Goal: Information Seeking & Learning: Learn about a topic

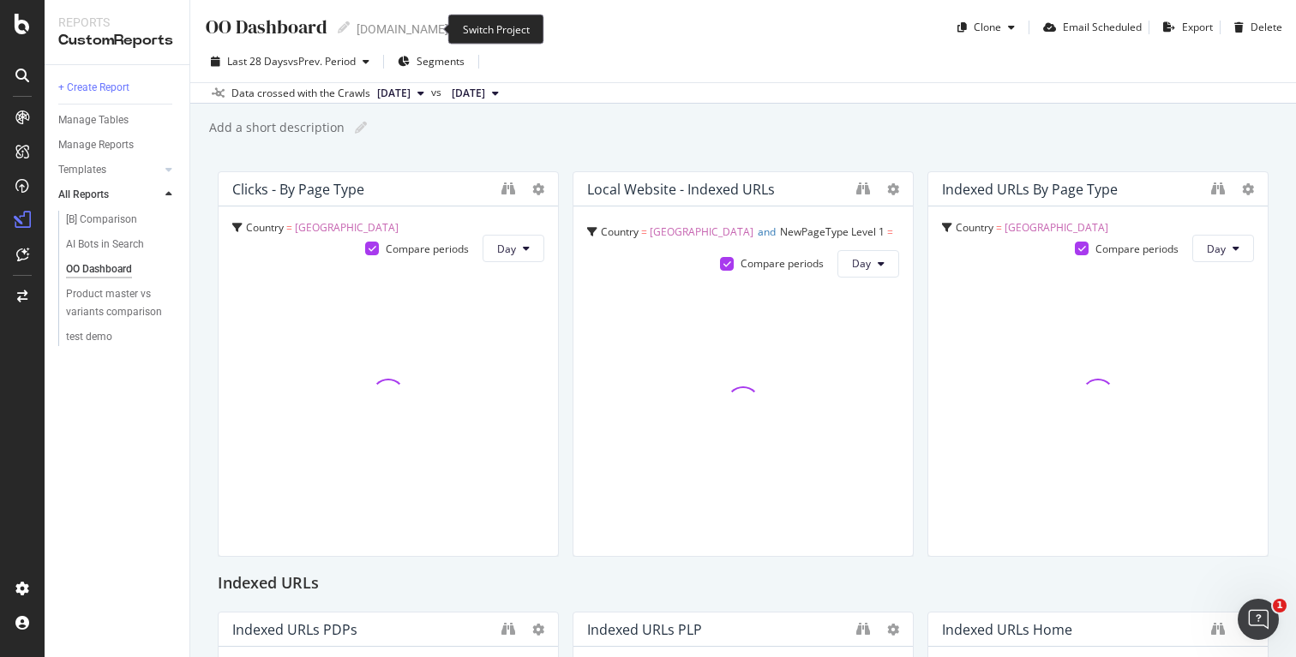
click at [455, 32] on icon "arrow-right-arrow-left" at bounding box center [460, 29] width 10 height 12
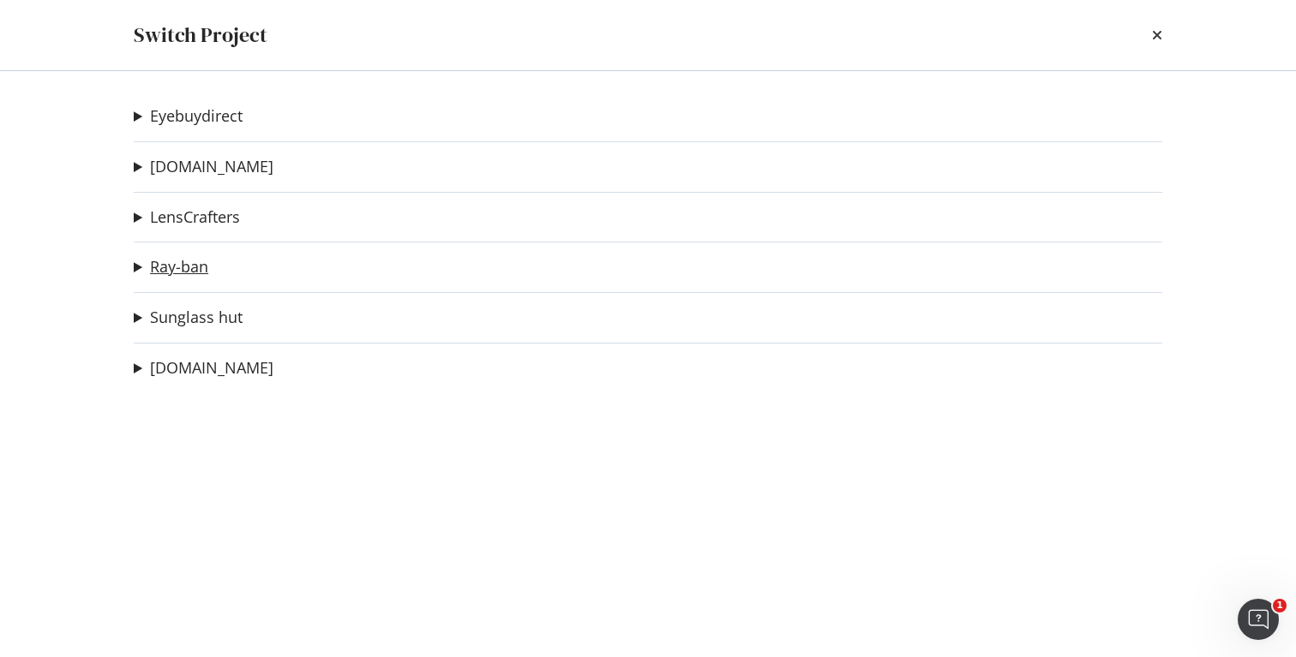
click at [190, 263] on link "Ray-ban" at bounding box center [179, 267] width 58 height 18
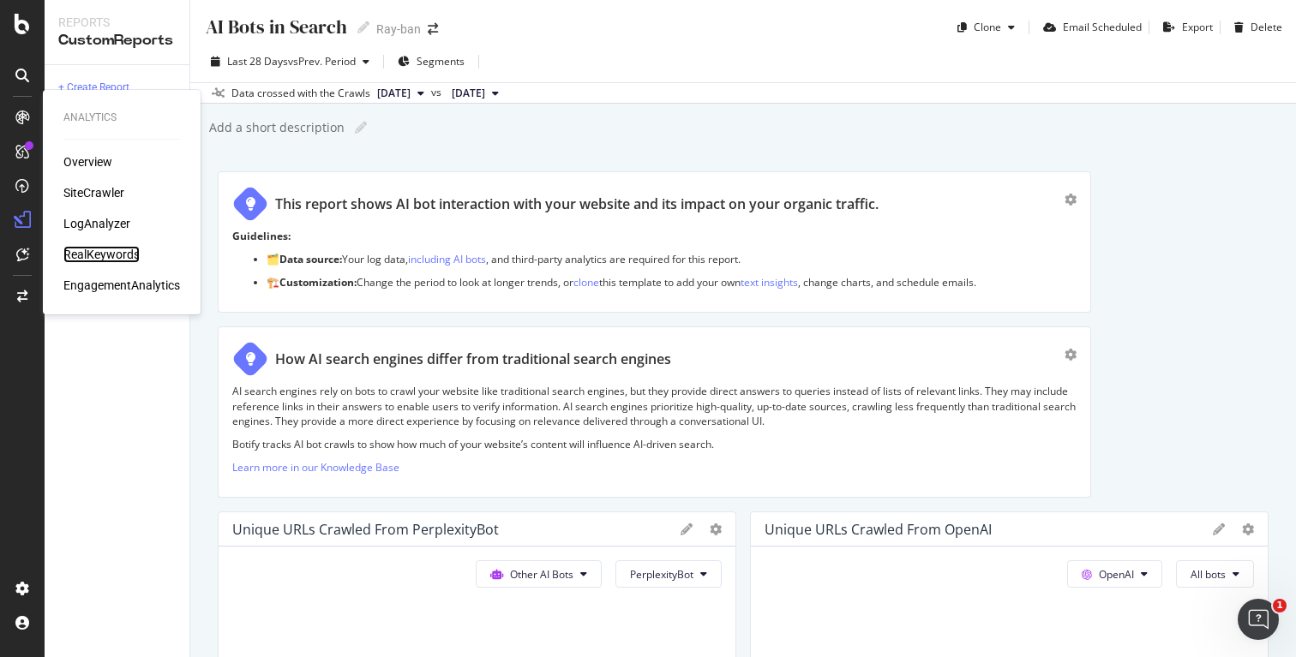
click at [93, 252] on div "RealKeywords" at bounding box center [101, 254] width 76 height 17
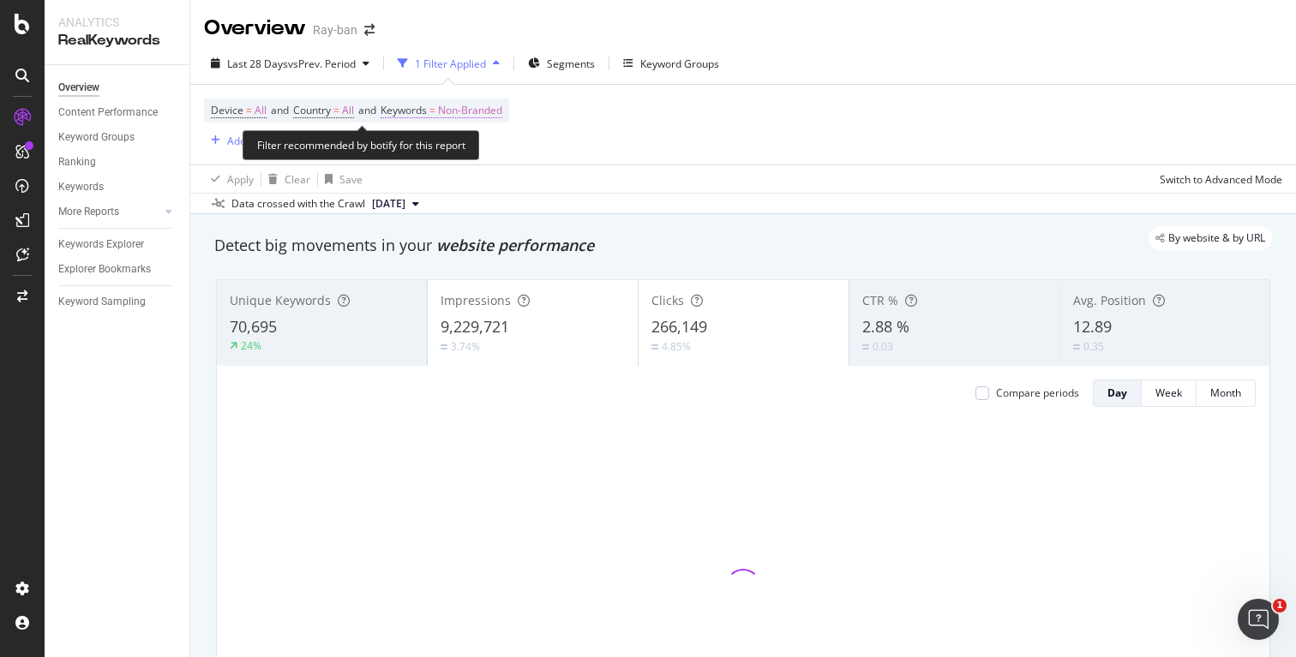
click at [495, 114] on span "Non-Branded" at bounding box center [470, 111] width 64 height 24
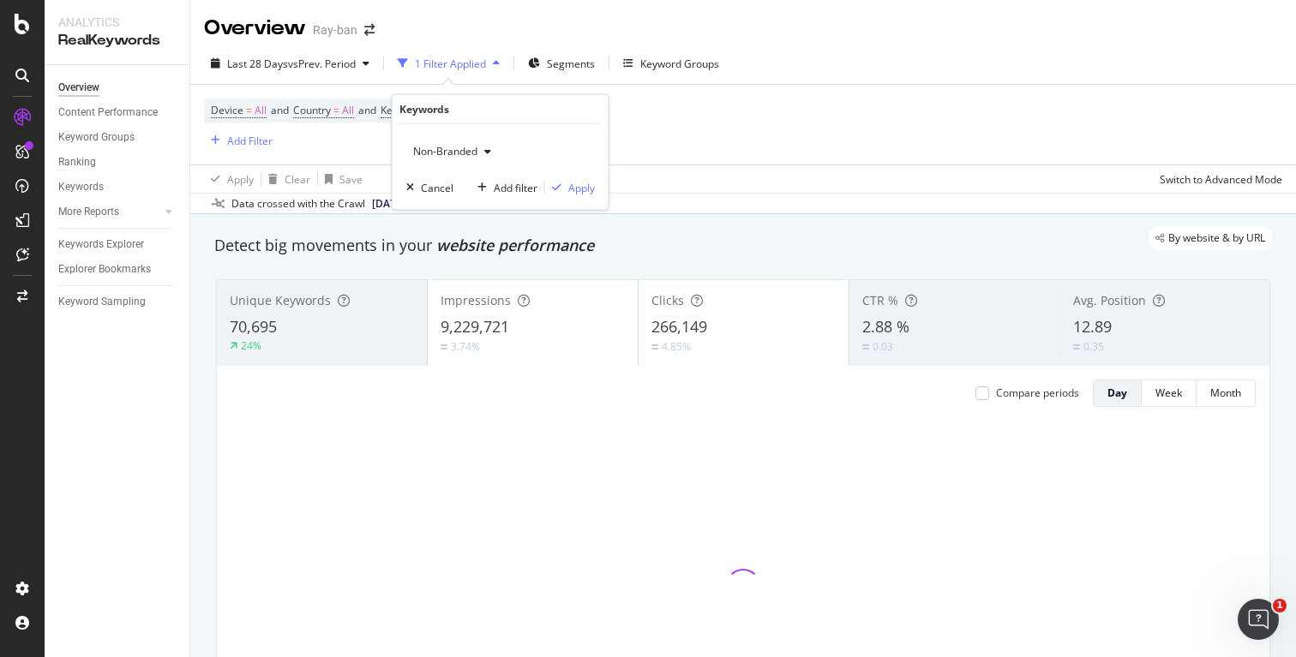
click at [447, 141] on div "Non-Branded" at bounding box center [452, 152] width 92 height 26
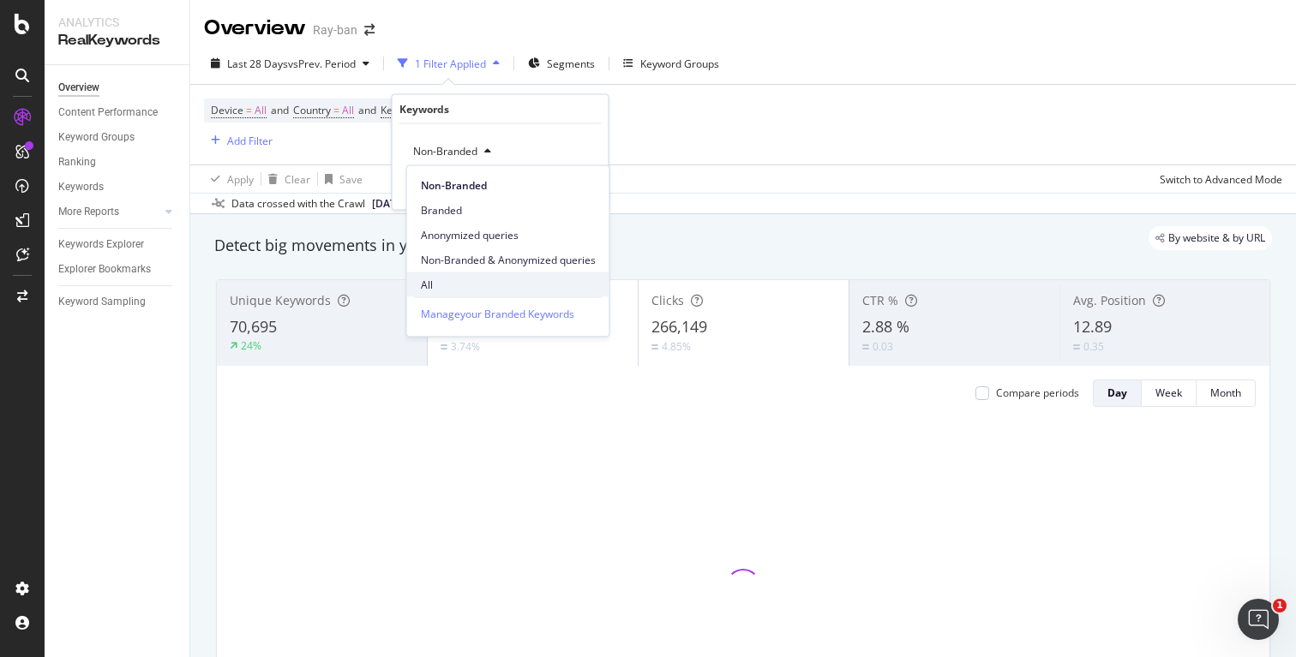
click at [448, 289] on span "All" at bounding box center [508, 284] width 175 height 15
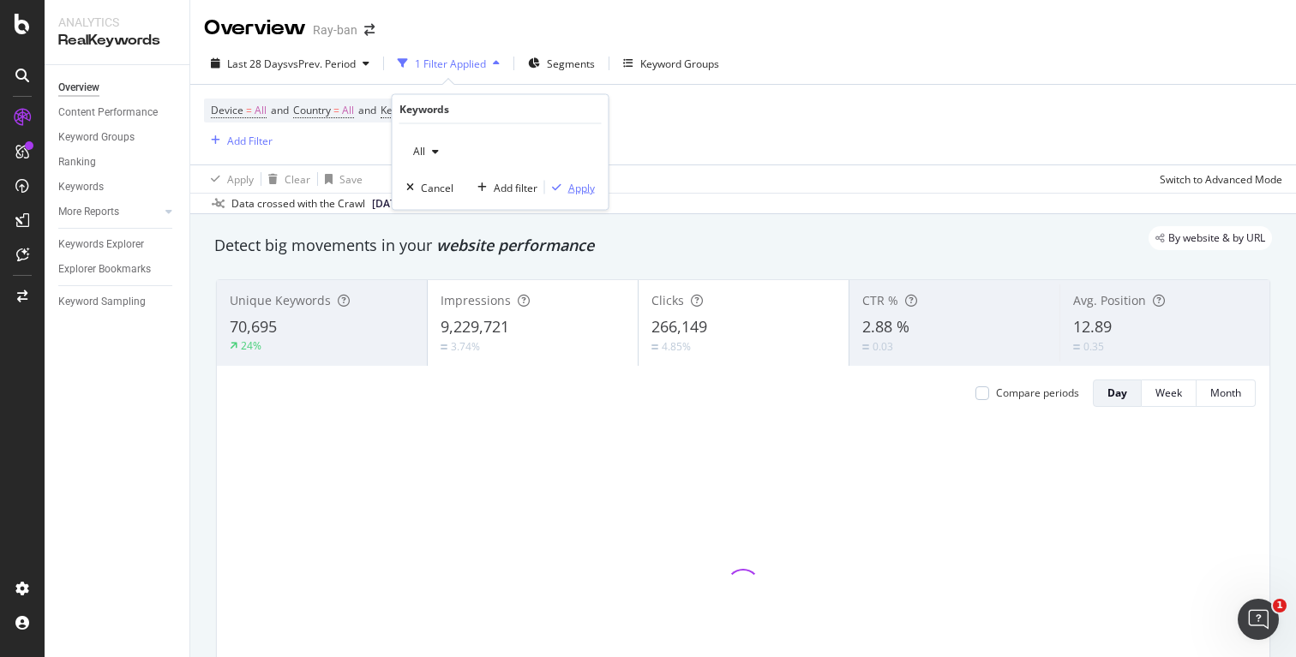
click at [574, 189] on div "Apply" at bounding box center [581, 187] width 27 height 15
click at [508, 65] on span "Segments" at bounding box center [529, 64] width 48 height 15
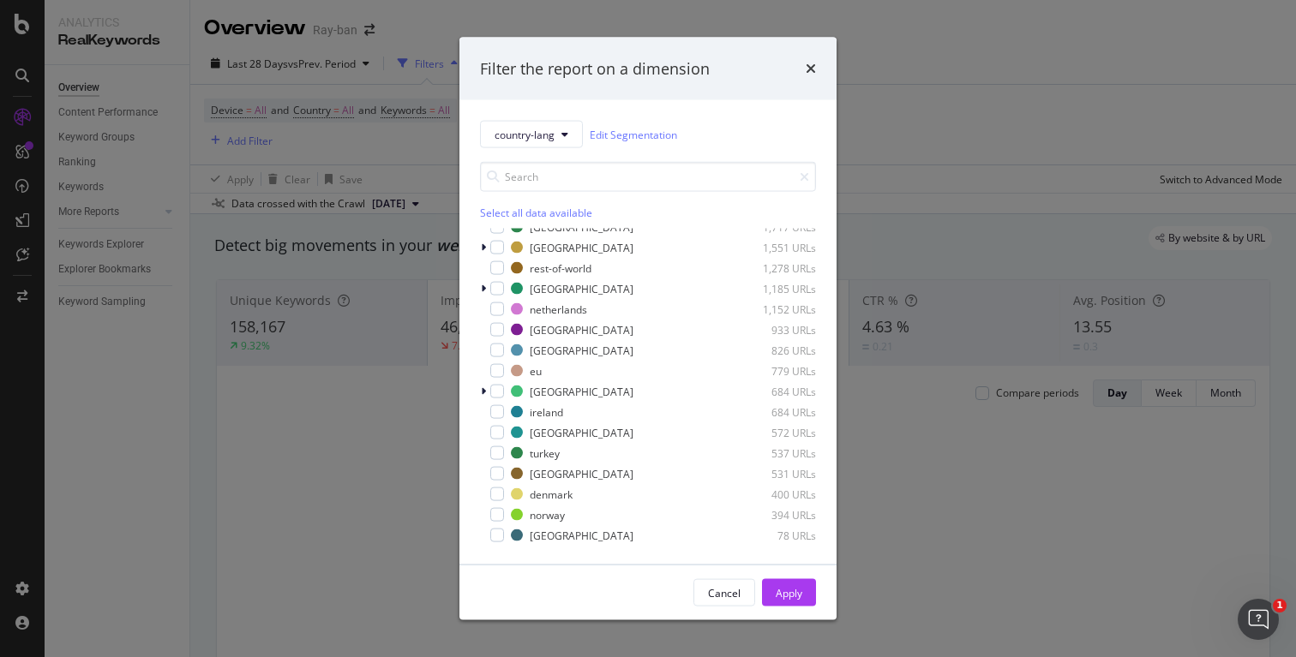
scroll to position [250, 0]
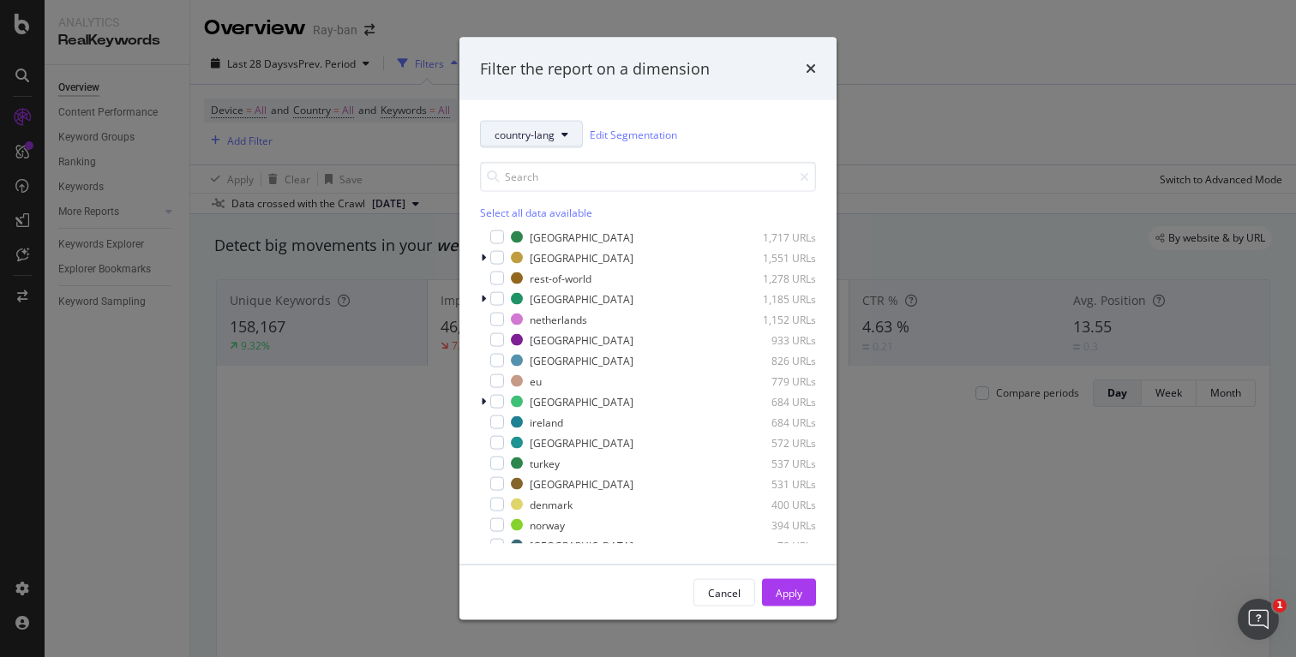
click at [555, 134] on button "country-lang" at bounding box center [531, 134] width 103 height 27
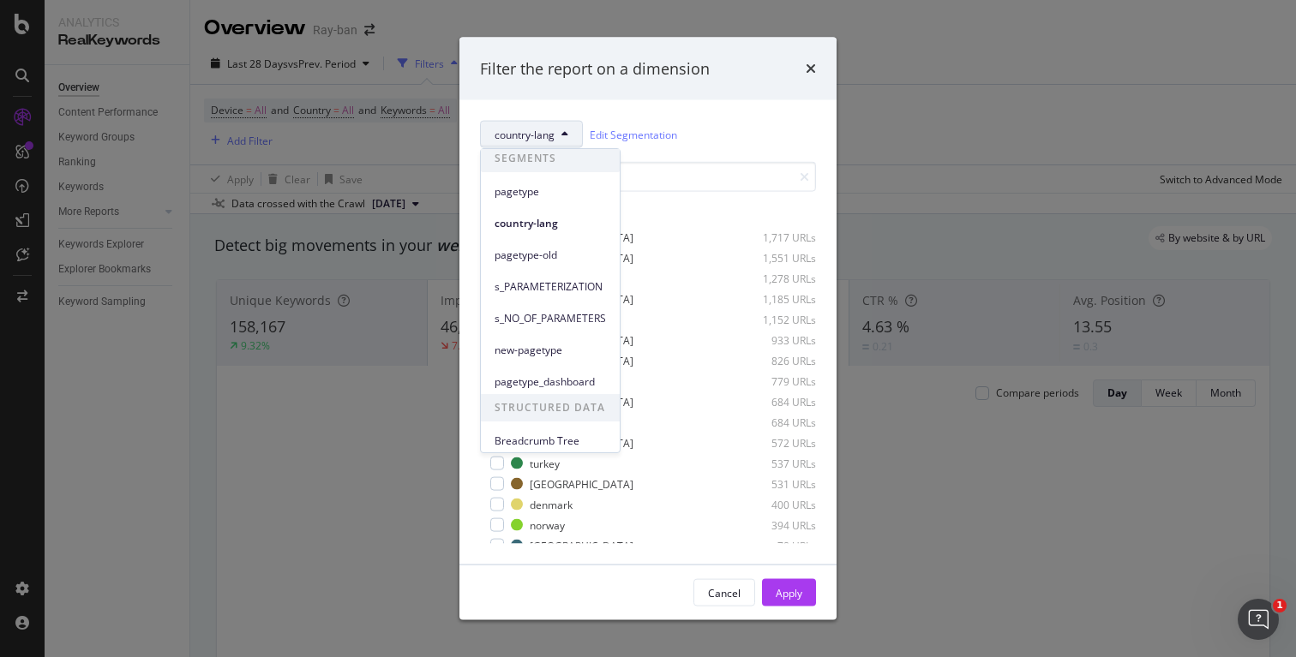
scroll to position [0, 0]
click at [538, 201] on span "pagetype" at bounding box center [550, 196] width 111 height 15
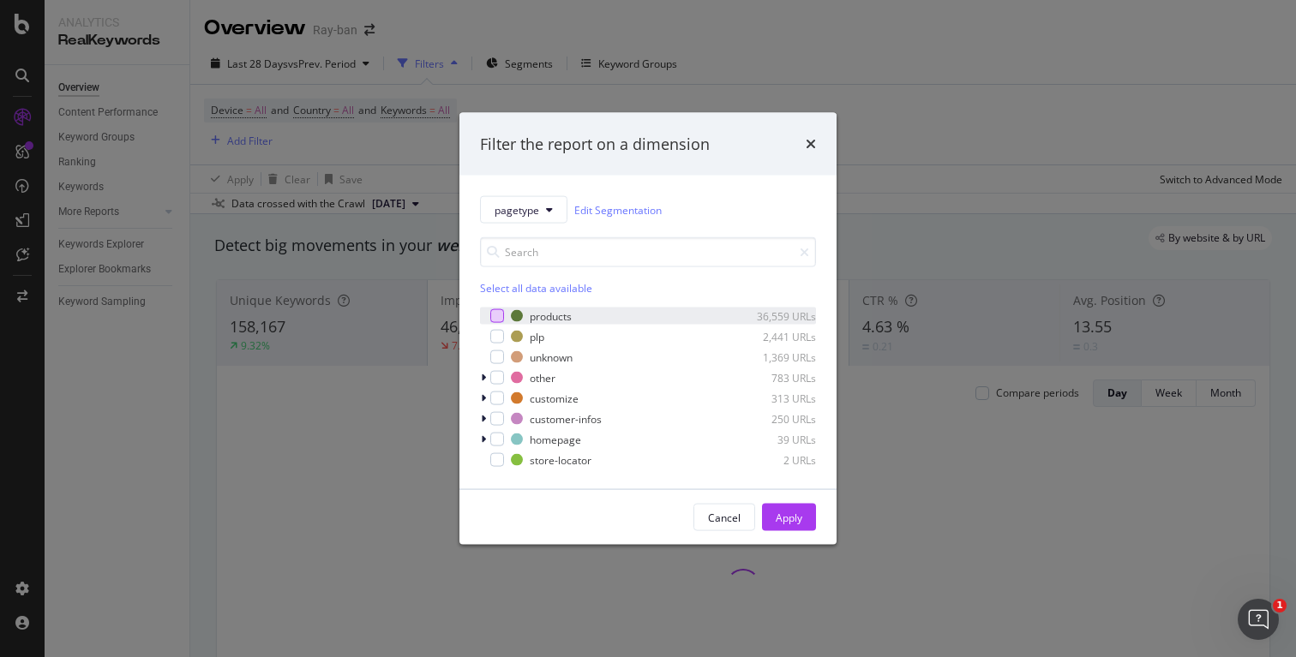
click at [493, 315] on div "modal" at bounding box center [497, 316] width 14 height 14
click at [794, 515] on div "Apply" at bounding box center [789, 517] width 27 height 15
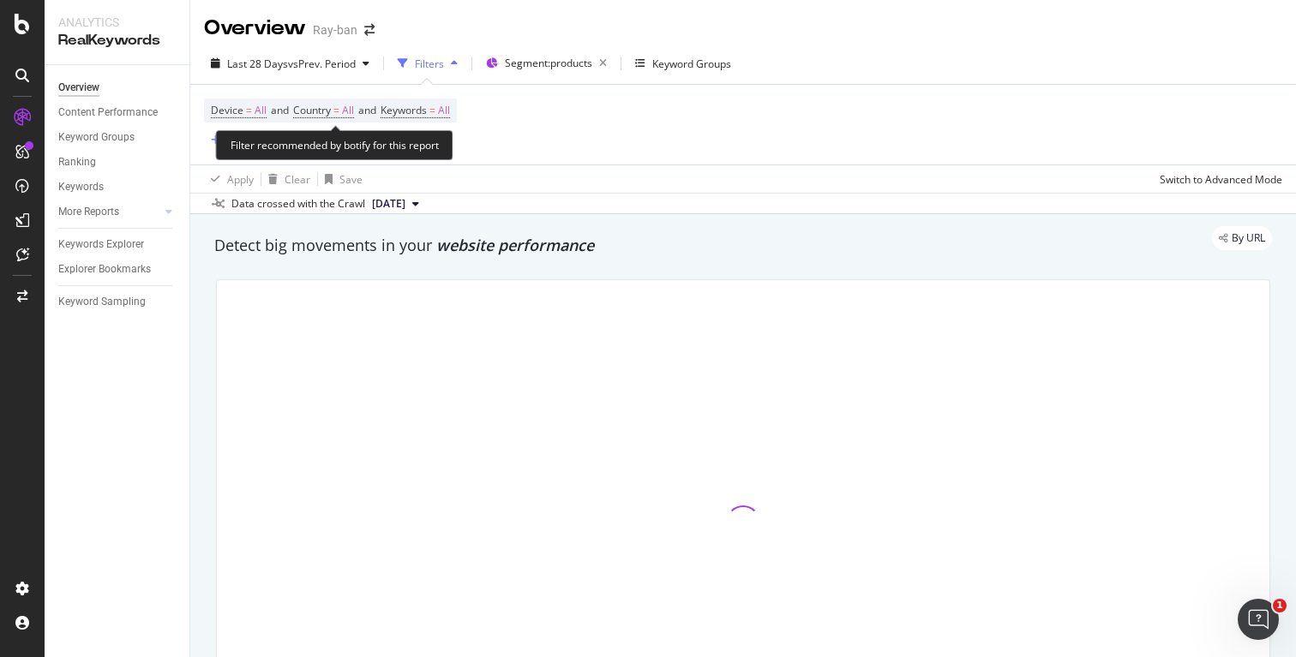
click at [360, 109] on span "Country = All and" at bounding box center [336, 110] width 87 height 15
click at [354, 111] on span "All" at bounding box center [348, 111] width 12 height 24
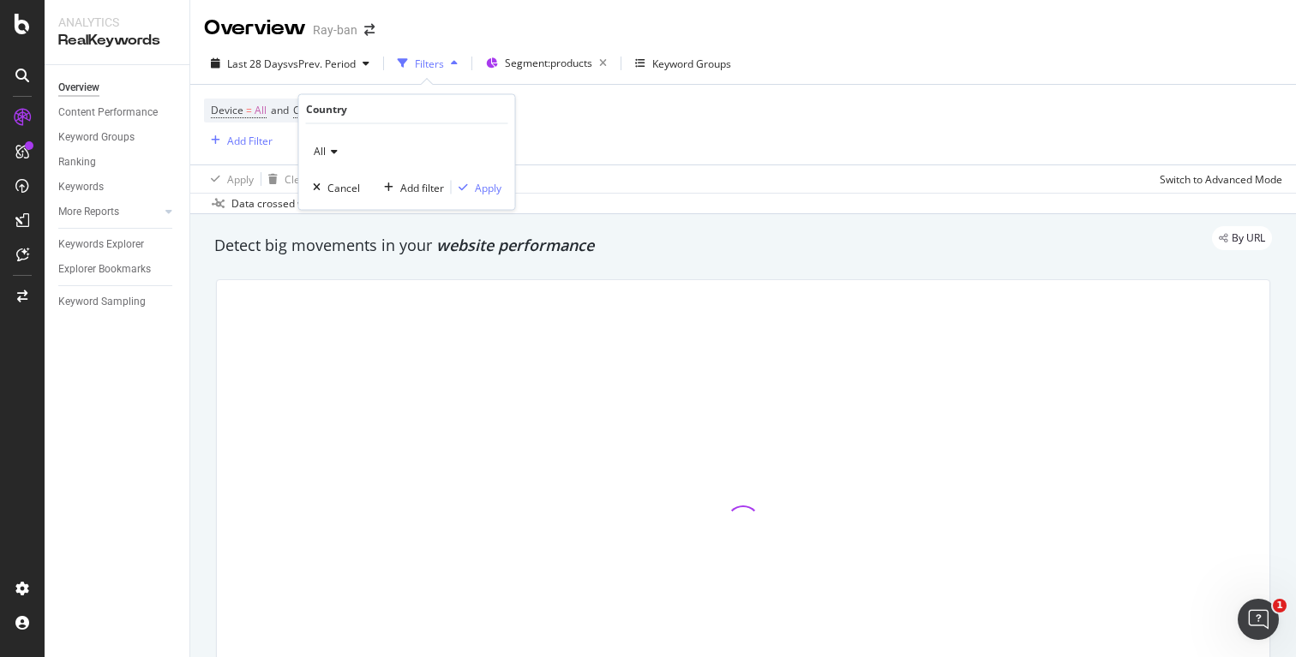
click at [335, 140] on div "All" at bounding box center [407, 151] width 189 height 27
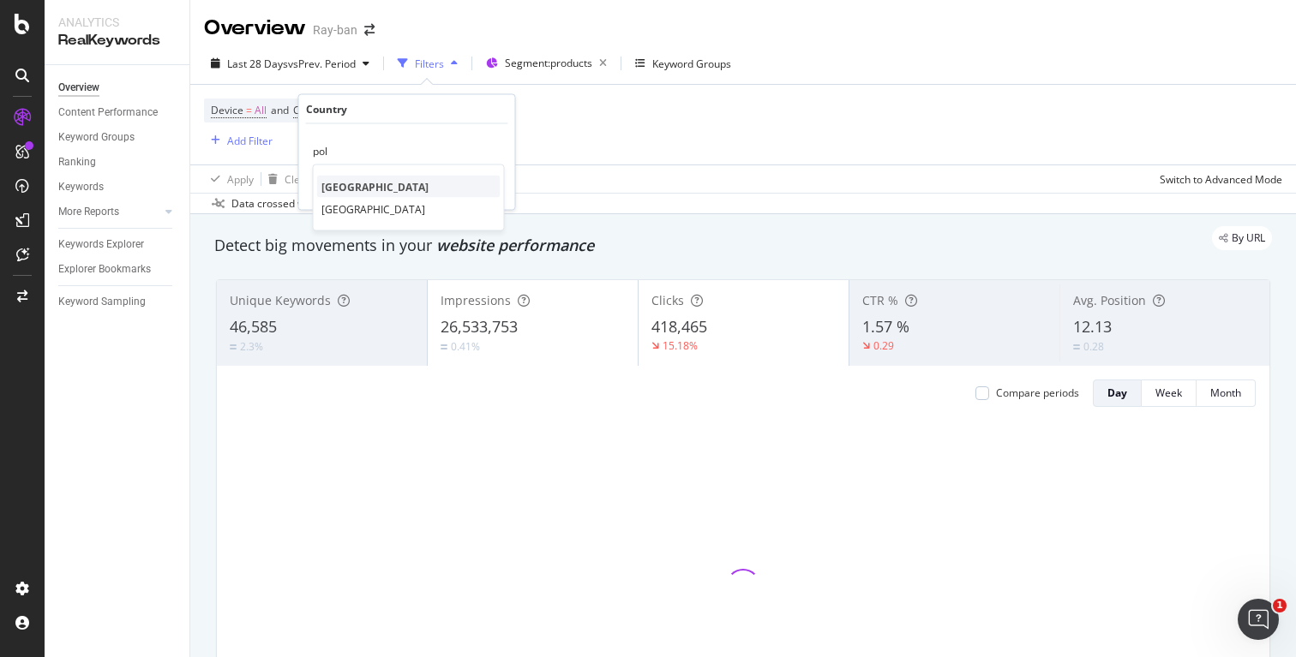
type input "pol"
click at [342, 186] on span "[GEOGRAPHIC_DATA]" at bounding box center [374, 186] width 107 height 15
click at [479, 185] on div "Apply" at bounding box center [488, 187] width 27 height 15
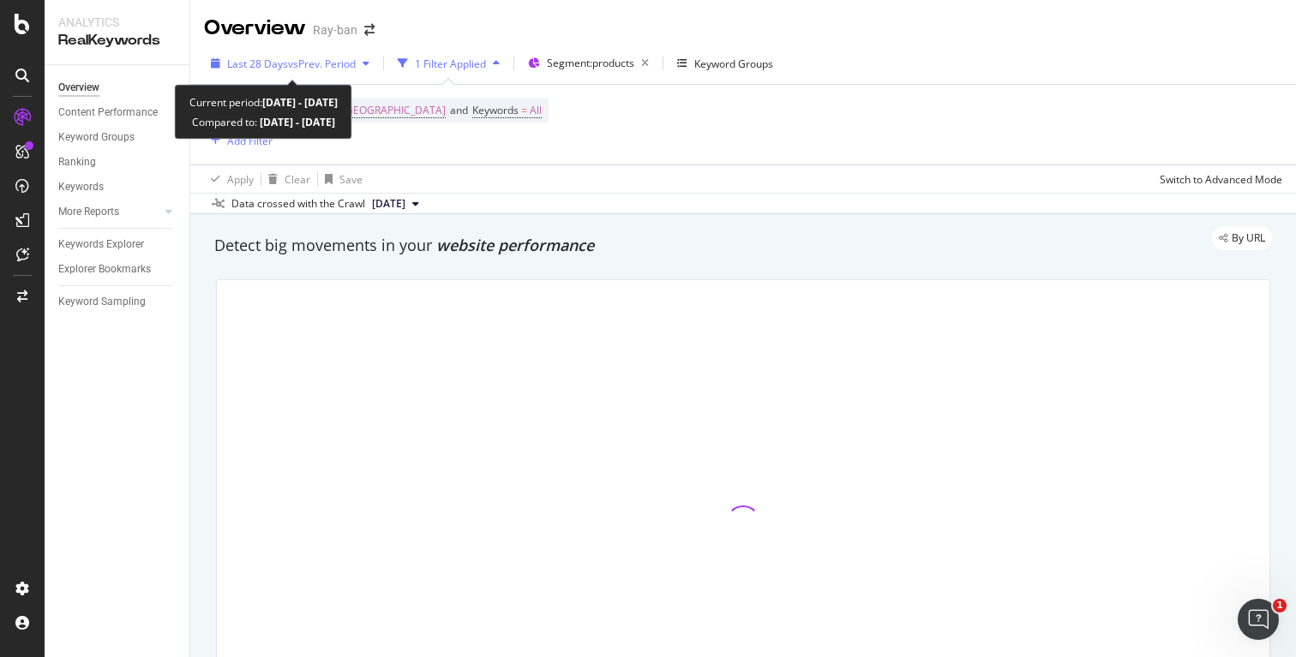
click at [331, 63] on span "vs Prev. Period" at bounding box center [322, 64] width 68 height 15
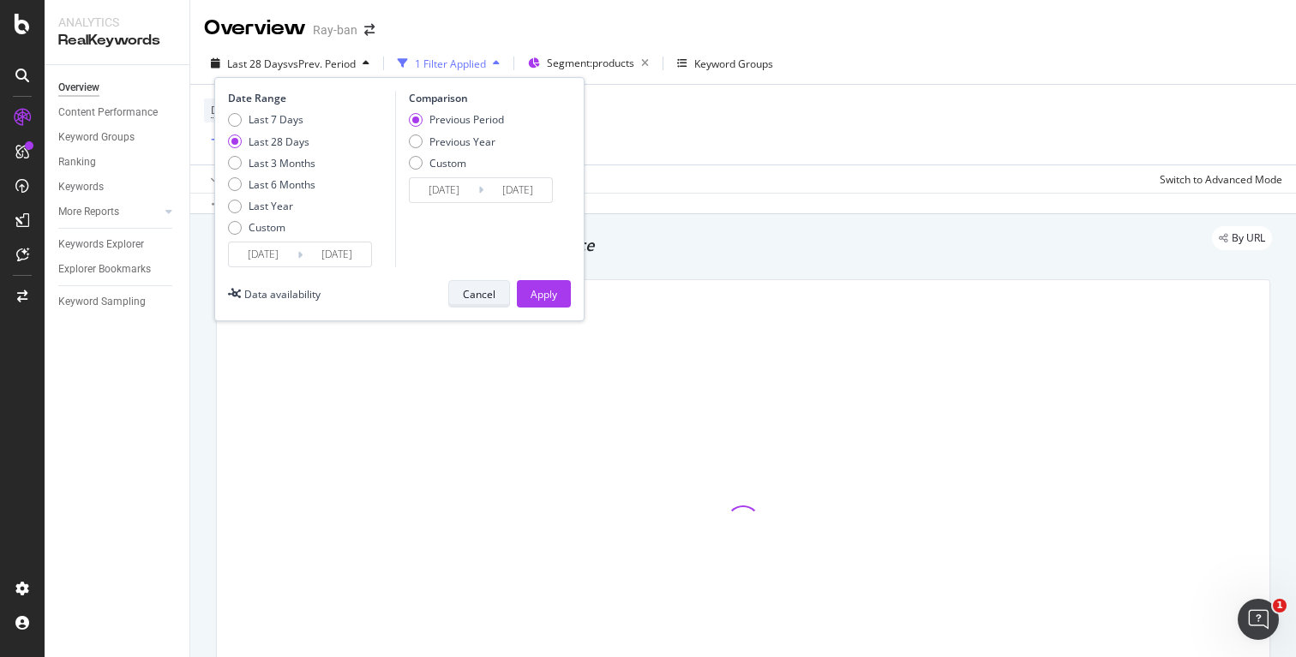
click at [486, 301] on div "Cancel" at bounding box center [479, 294] width 33 height 15
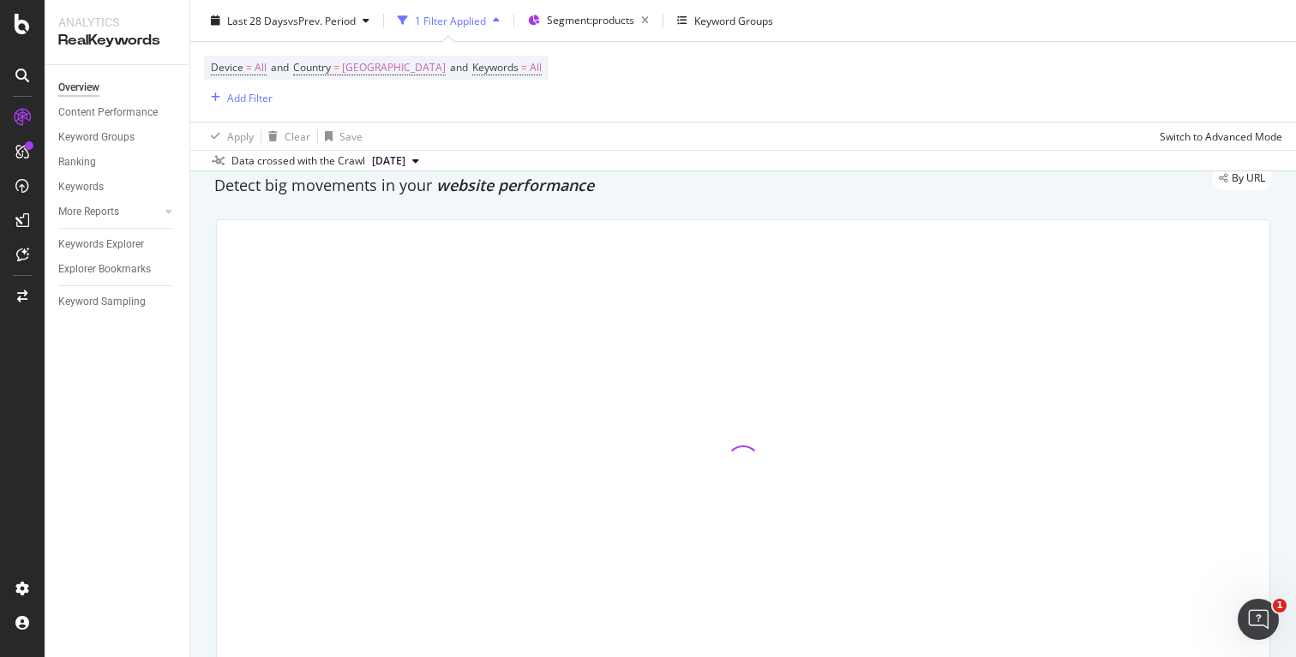
scroll to position [87, 0]
